Goal: Transaction & Acquisition: Purchase product/service

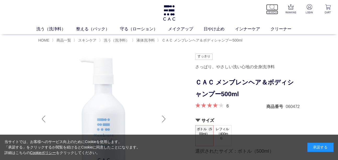
click at [274, 12] on p "SEARCH" at bounding box center [272, 12] width 12 height 4
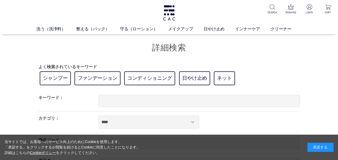
click at [55, 116] on label "カテゴリ：" at bounding box center [48, 118] width 21 height 4
click at [59, 76] on link "シャンプー" at bounding box center [55, 78] width 31 height 14
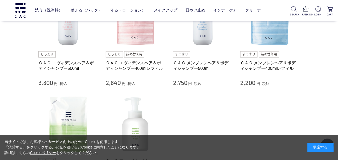
scroll to position [52, 0]
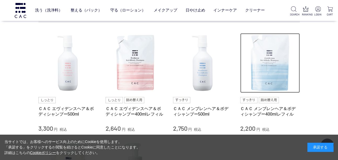
click at [279, 76] on img at bounding box center [271, 63] width 60 height 60
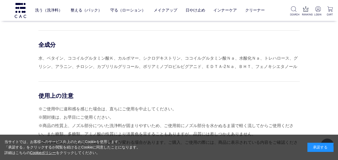
scroll to position [340, 0]
